Goal: Check status: Check status

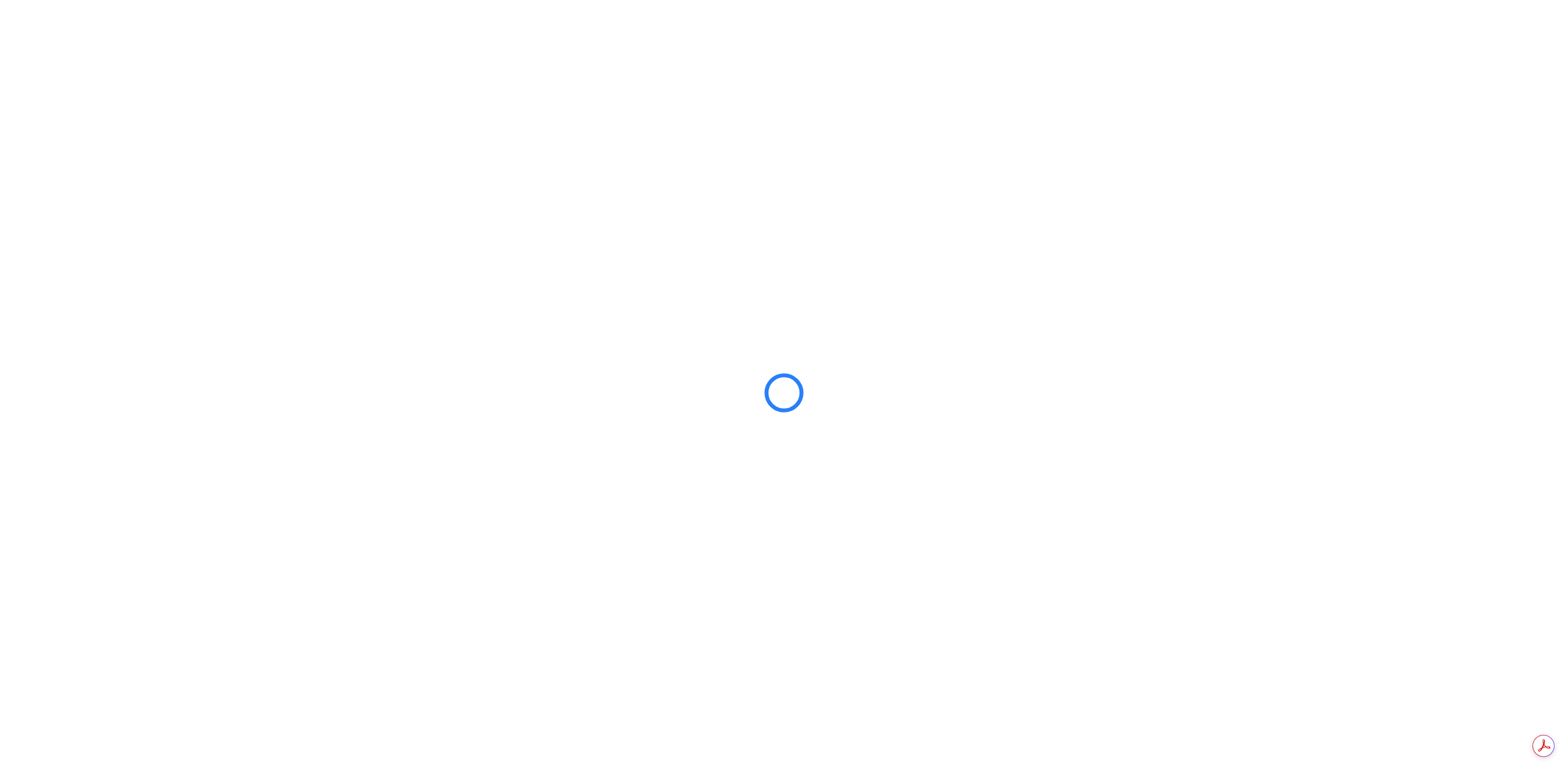
scroll to position [648, 0]
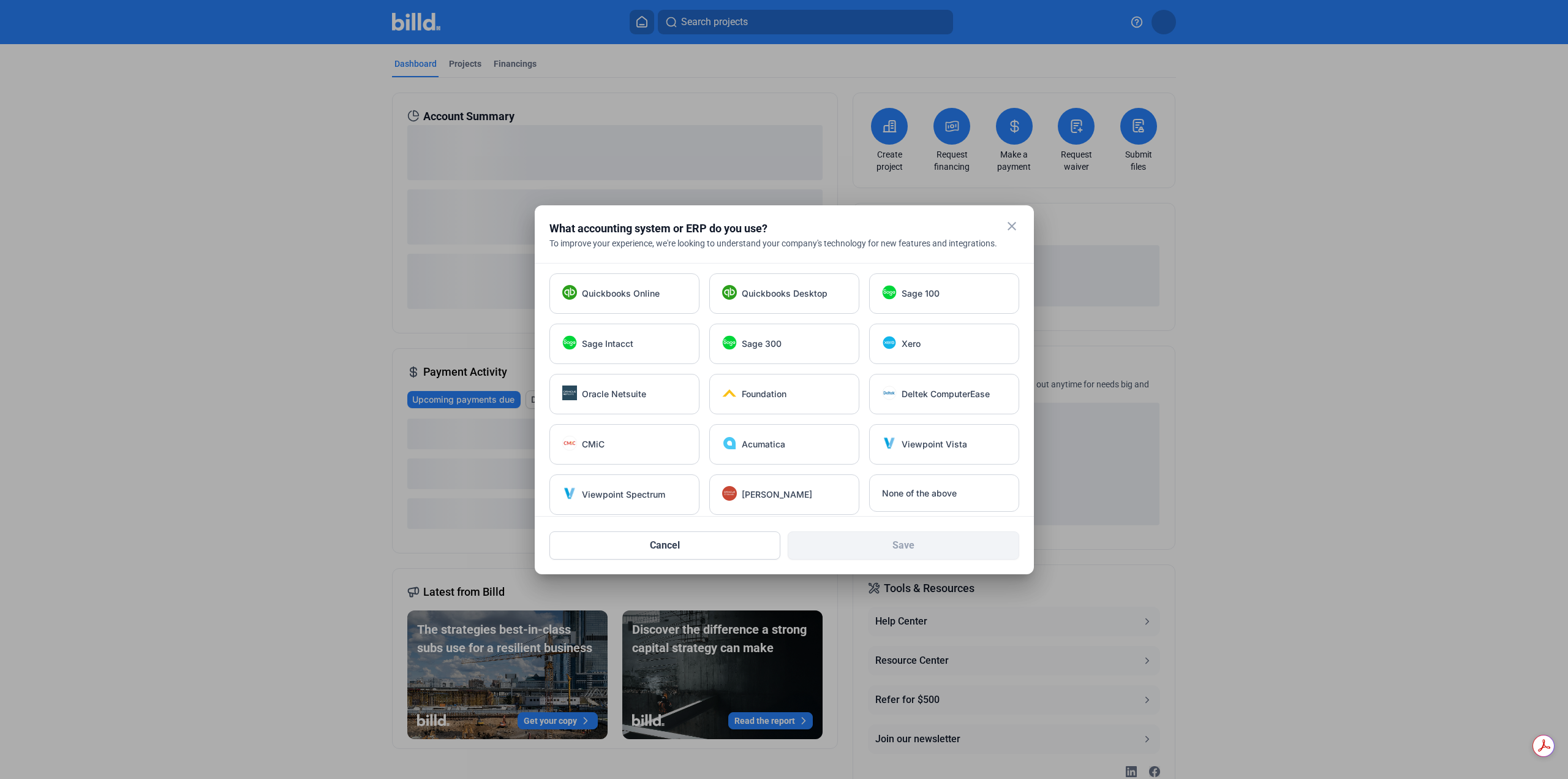
click at [1013, 225] on mat-icon "close" at bounding box center [1011, 226] width 14 height 14
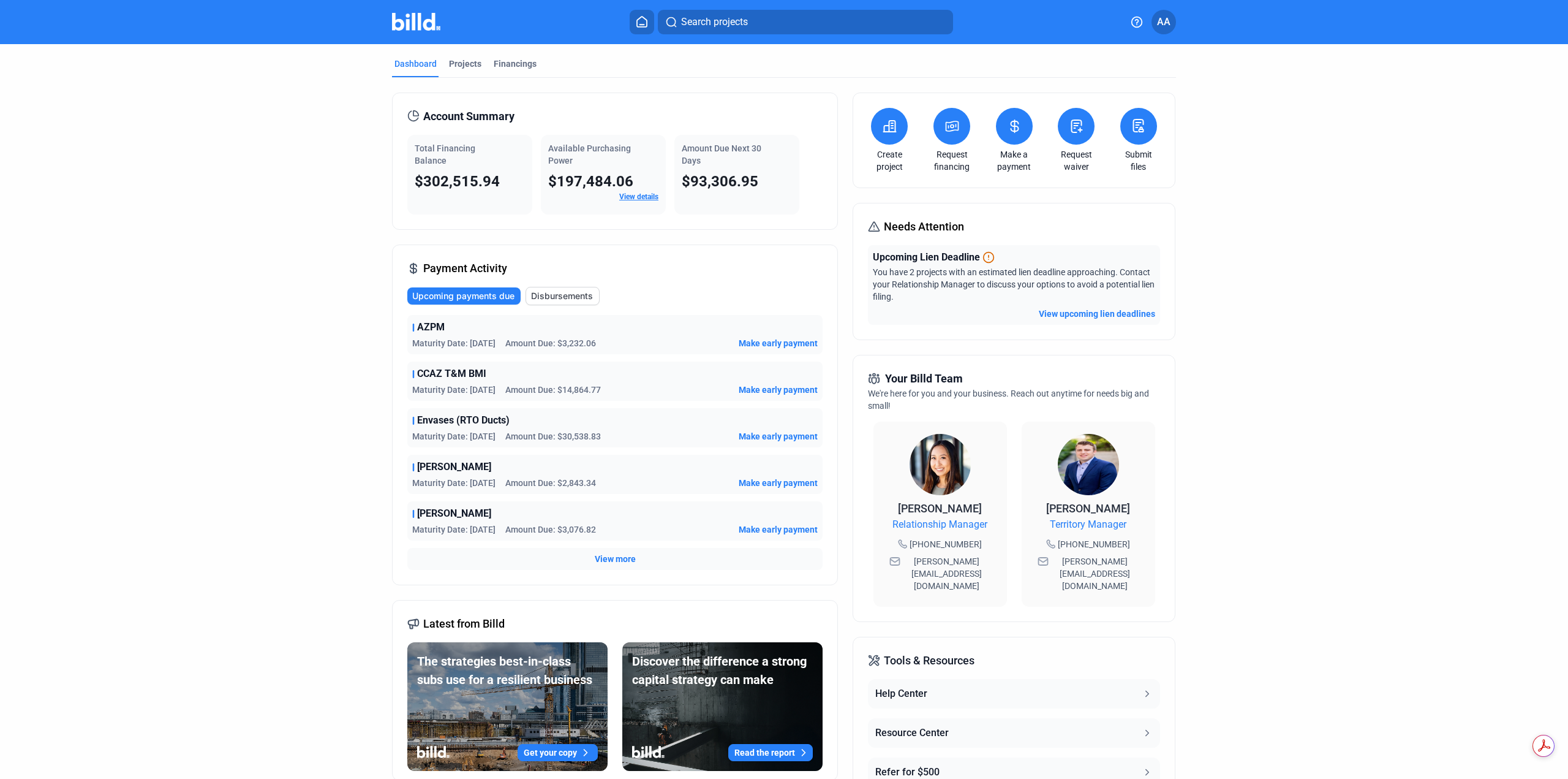
drag, startPoint x: 531, startPoint y: 342, endPoint x: 691, endPoint y: 344, distance: 160.0
type textarea "t Due: $3,232.06"
click at [691, 344] on div "Maturity Date: [DATE] Amount Due: $3,232.06 Make early payment" at bounding box center [614, 343] width 406 height 12
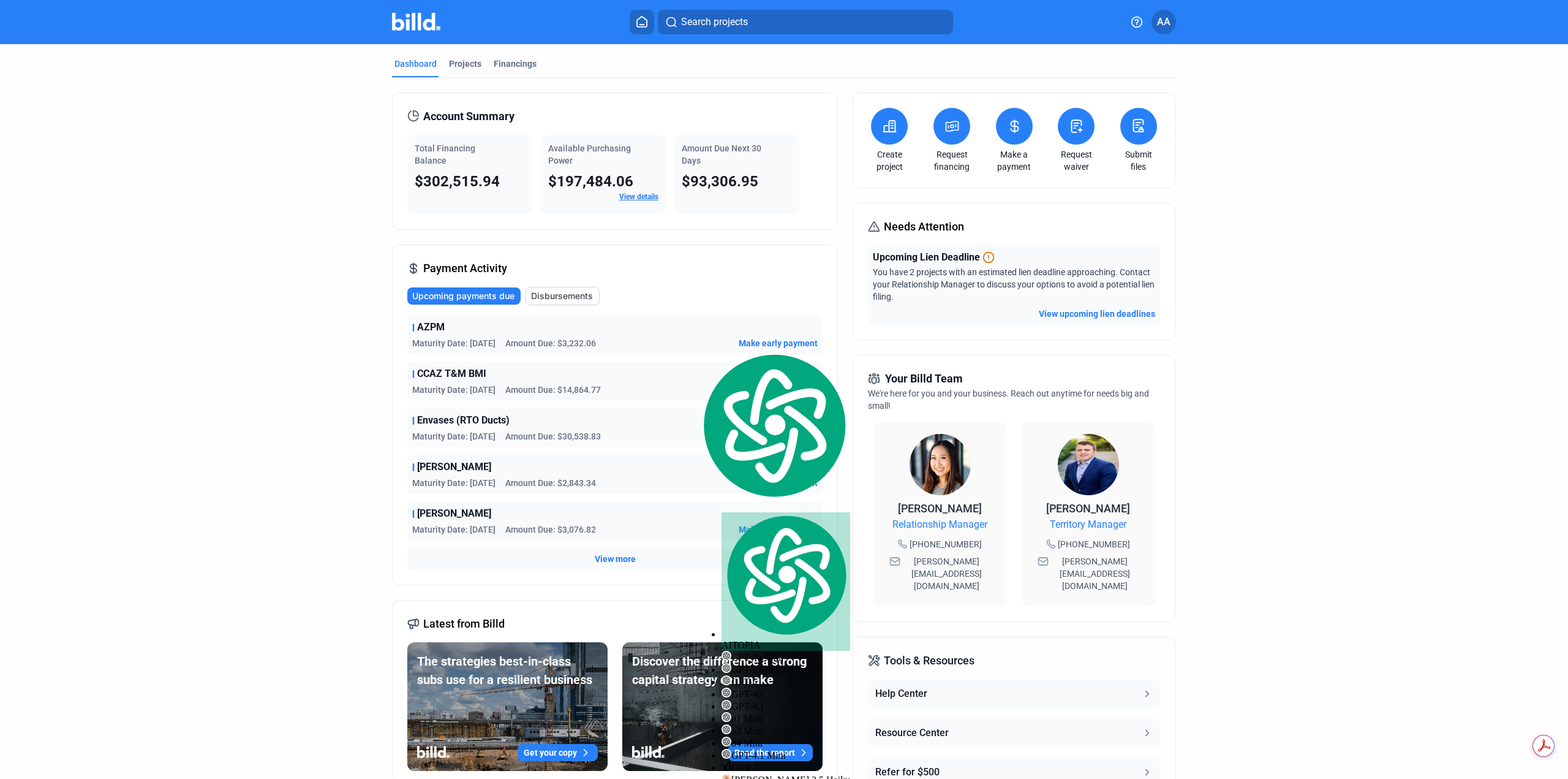
drag, startPoint x: 517, startPoint y: 388, endPoint x: 628, endPoint y: 392, distance: 111.1
click at [629, 392] on div "Maturity Date: [DATE] Amount Due: $14,864.77 Make early payment" at bounding box center [614, 390] width 406 height 12
drag, startPoint x: 586, startPoint y: 354, endPoint x: 570, endPoint y: 351, distance: 16.3
click at [585, 354] on div "AZPM Maturity Date: [DATE] Amount Due: $3,232.06 Make early payment" at bounding box center [615, 335] width 415 height 39
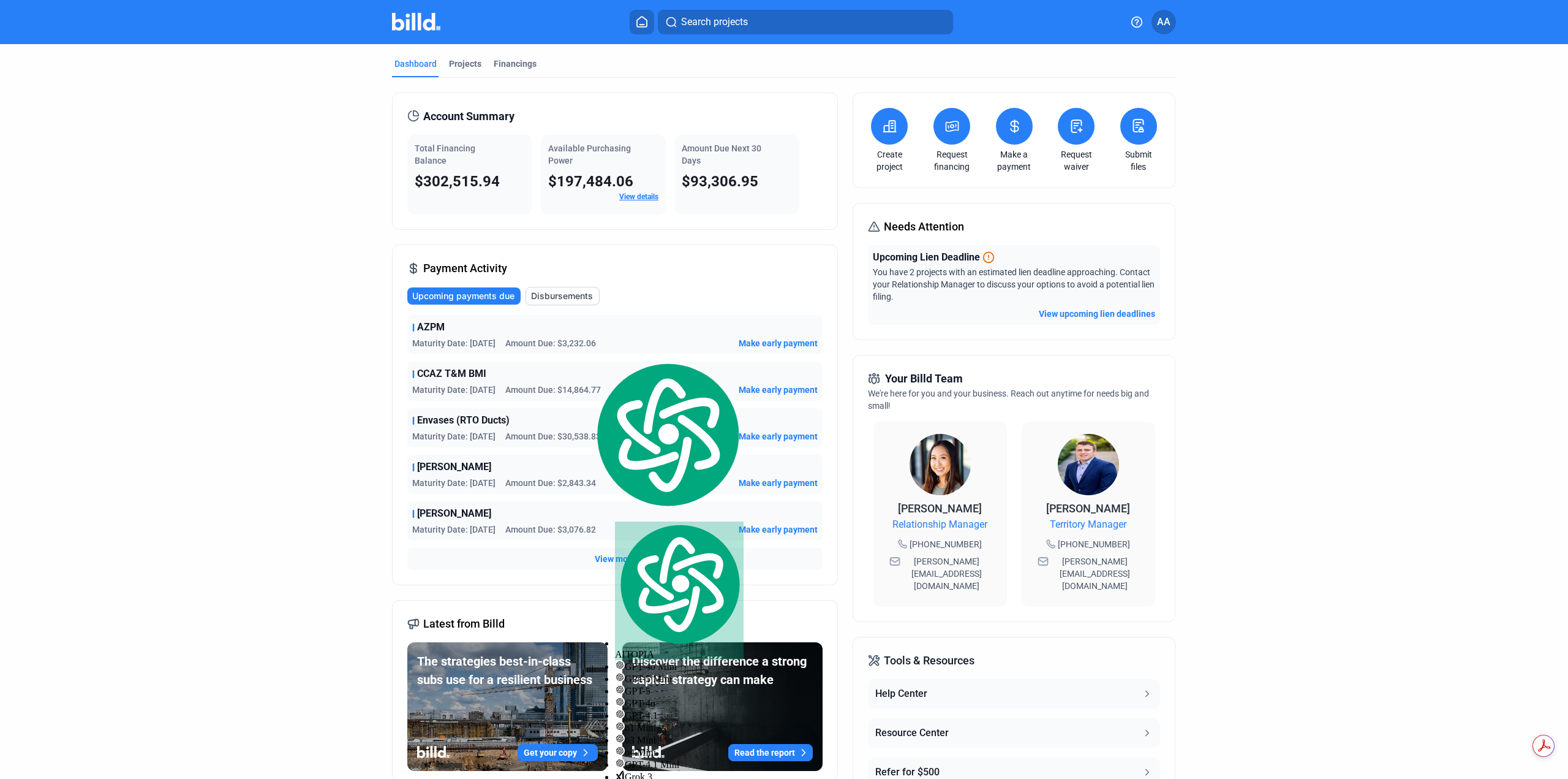
click at [633, 417] on div "Envases (RTO Ducts)" at bounding box center [614, 420] width 406 height 14
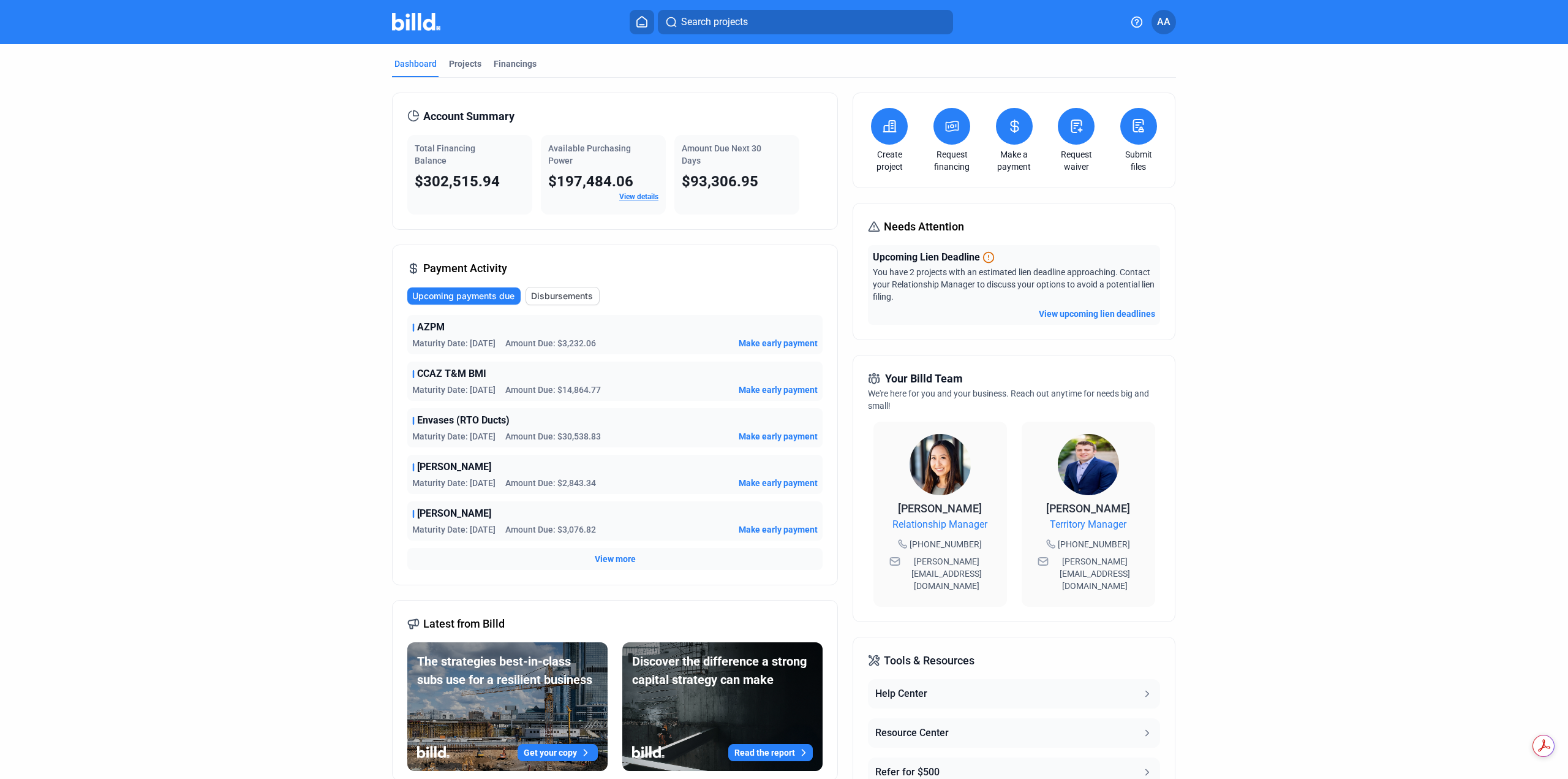
click at [320, 411] on dashboard "Dashboard Projects Financings Account Summary Total Financing Balance $302,515.…" at bounding box center [784, 462] width 1411 height 838
drag, startPoint x: 414, startPoint y: 422, endPoint x: 542, endPoint y: 416, distance: 128.1
click at [542, 416] on div "Envases (RTO Ducts)" at bounding box center [614, 420] width 406 height 14
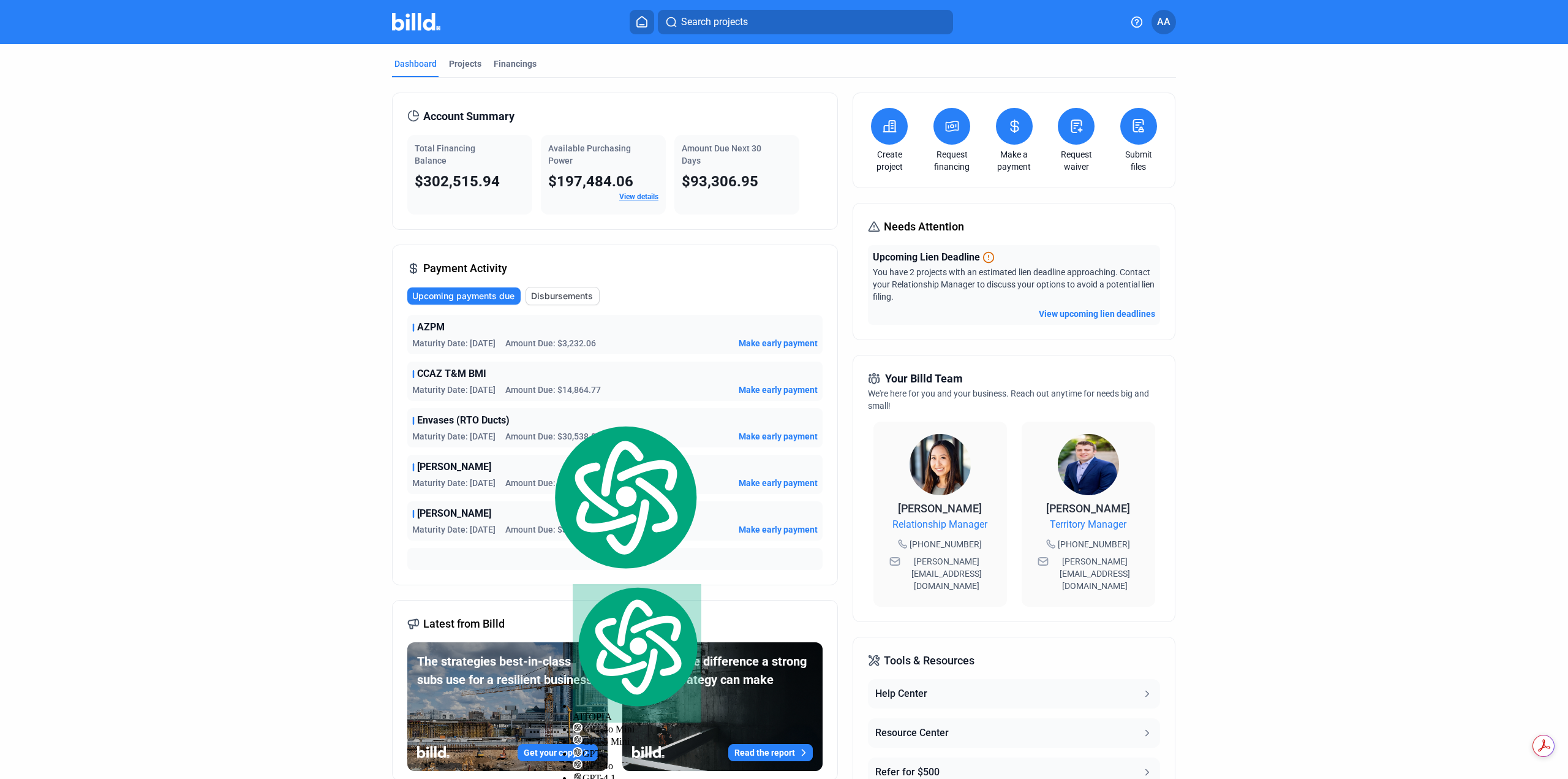
click at [413, 421] on icon at bounding box center [413, 420] width 0 height 7
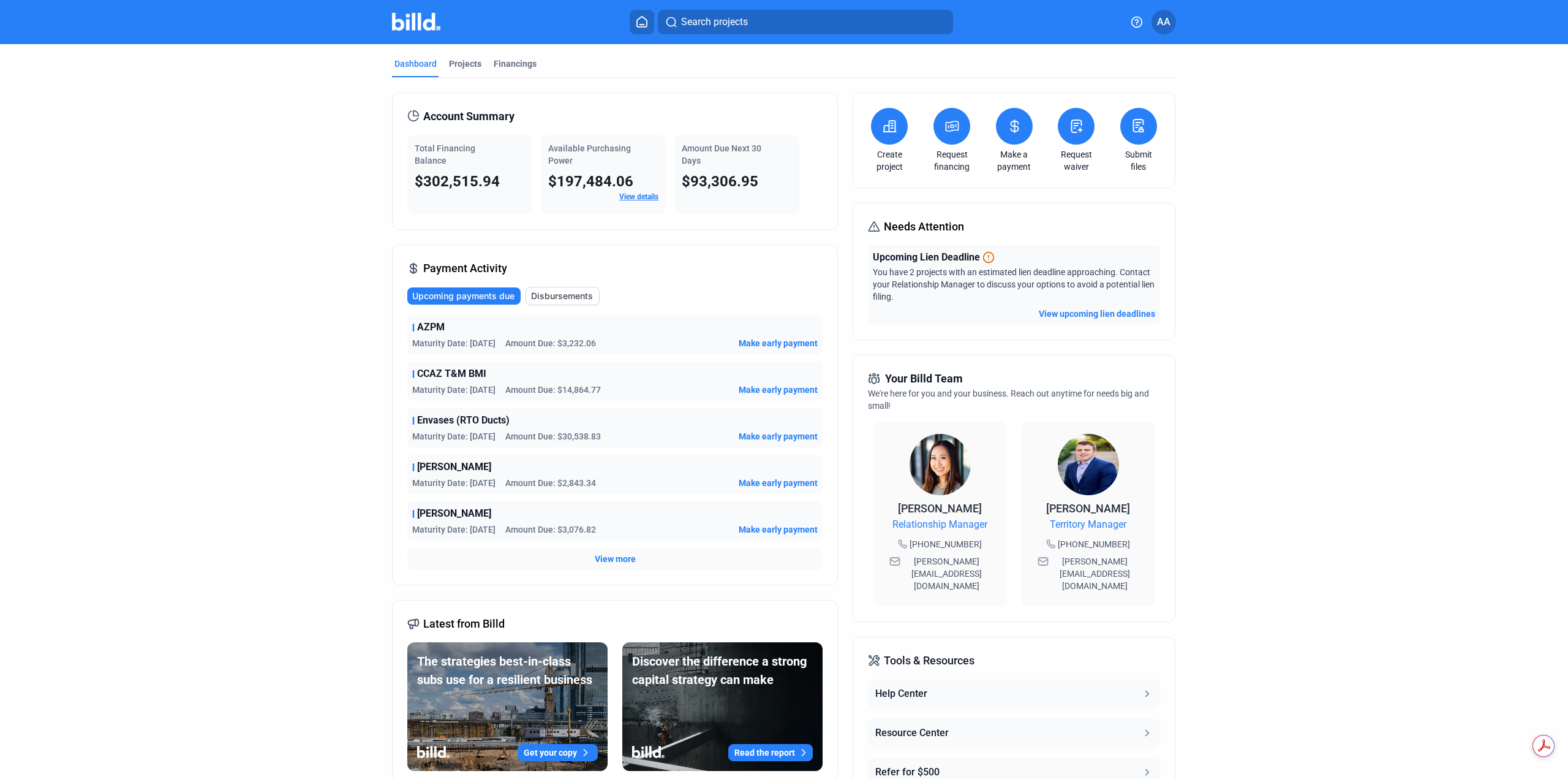
drag, startPoint x: 411, startPoint y: 420, endPoint x: 498, endPoint y: 418, distance: 87.0
click at [498, 418] on div "Envases (RTO Ducts)" at bounding box center [614, 420] width 406 height 14
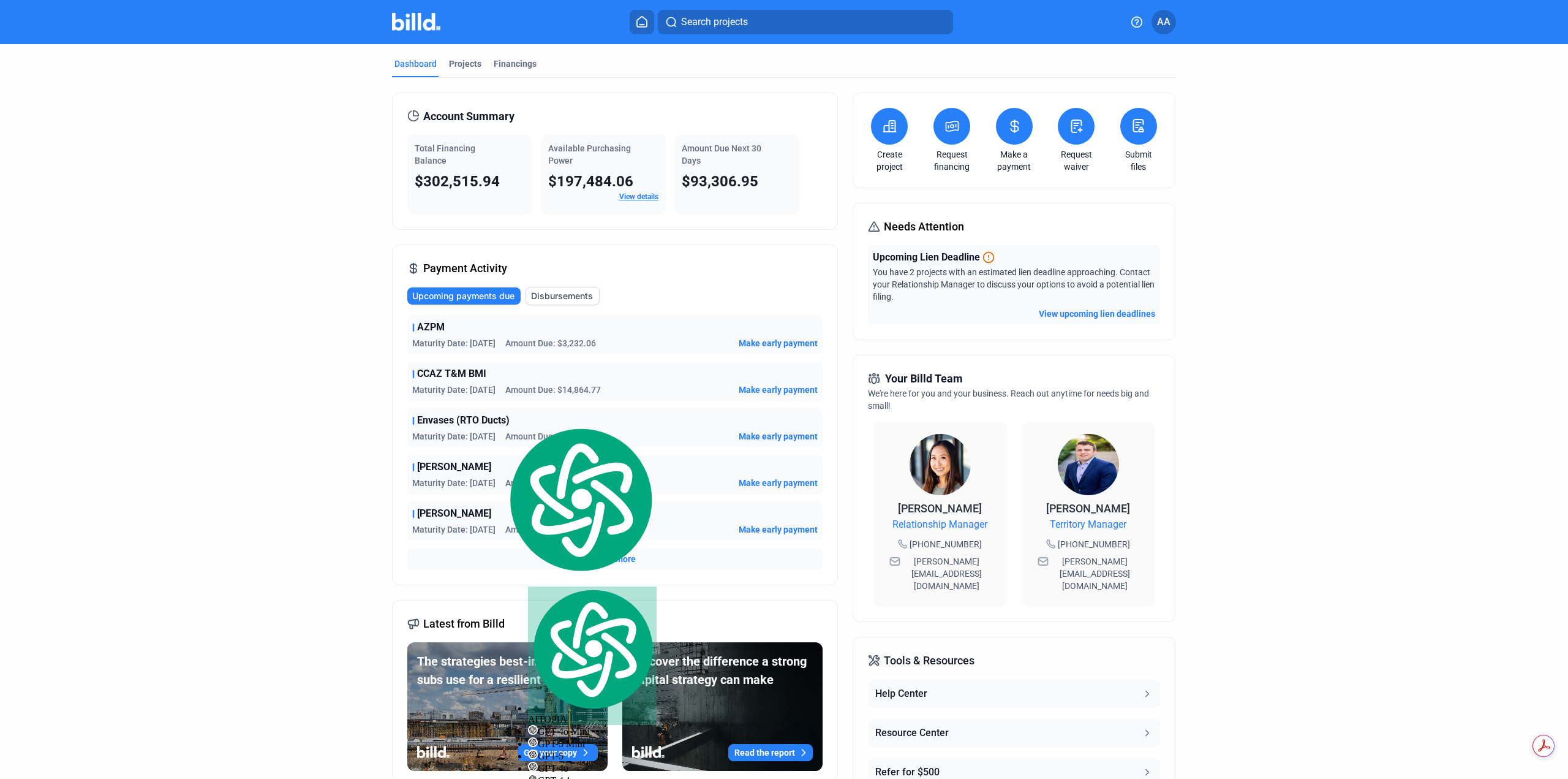
click at [700, 413] on div "Envases (RTO Ducts)" at bounding box center [614, 420] width 406 height 14
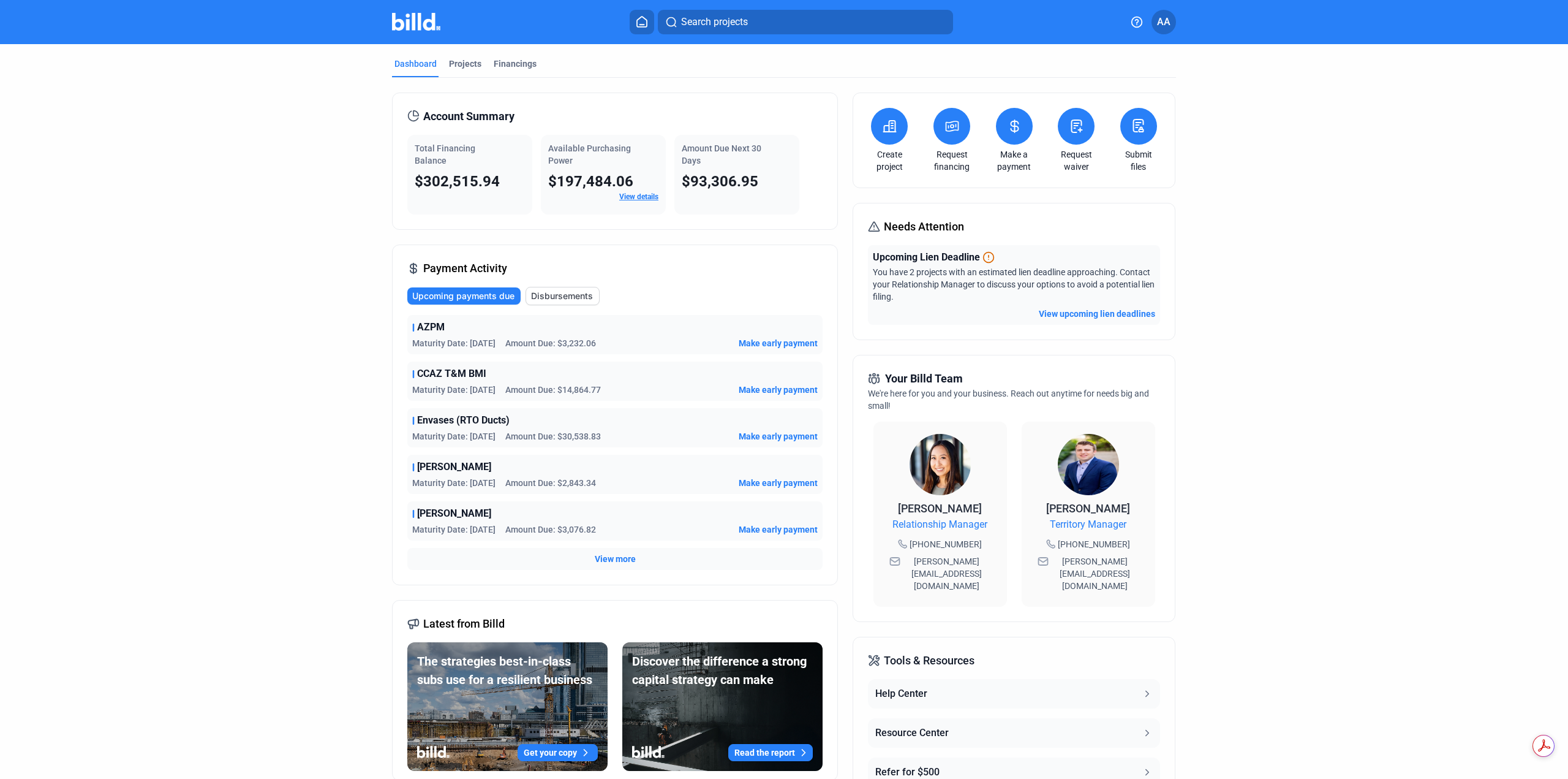
drag, startPoint x: 635, startPoint y: 432, endPoint x: 464, endPoint y: 437, distance: 171.1
click at [462, 418] on div "Envases (RTO Ducts) Maturity Date: [DATE] Amount Due: $30,538.83 Make early pay…" at bounding box center [615, 428] width 415 height 39
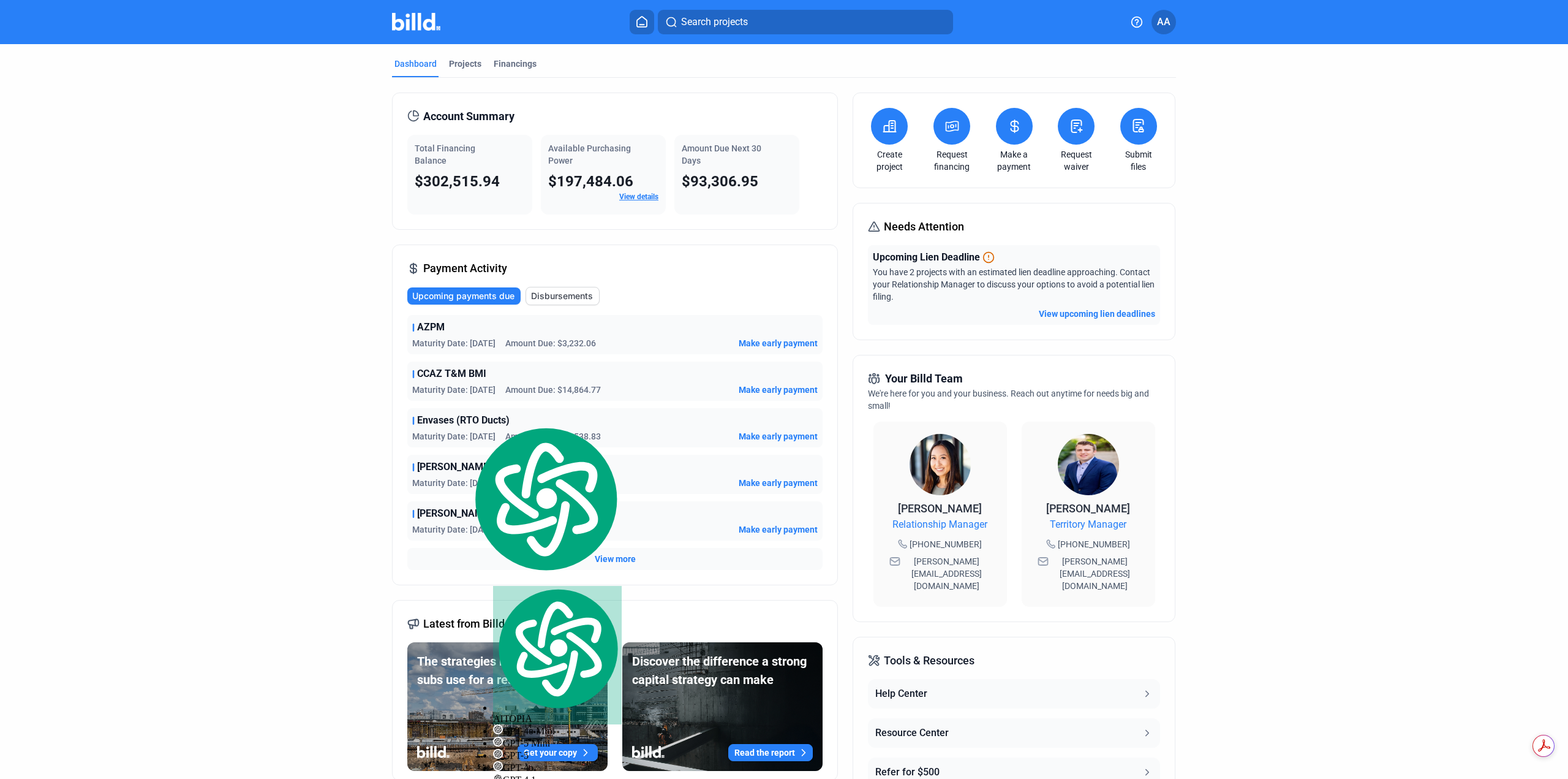
click at [1325, 381] on dashboard "Dashboard Projects Financings Account Summary Total Financing Balance $302,515.…" at bounding box center [784, 462] width 1411 height 838
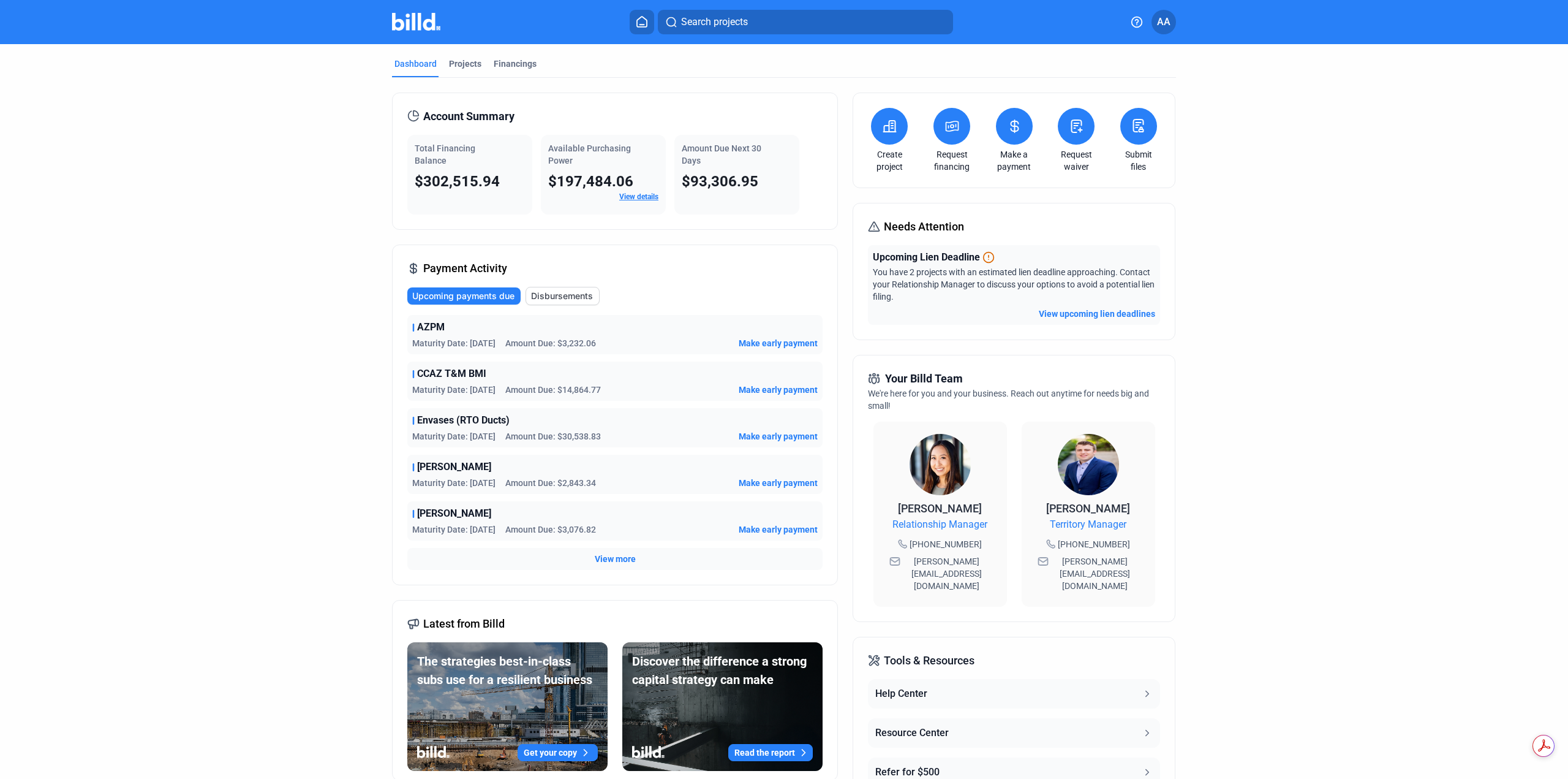
click at [1547, 773] on div "Dashboard Projects Financings Account Summary Total Financing Balance $302,515.…" at bounding box center [784, 462] width 1568 height 838
